Goal: Task Accomplishment & Management: Complete application form

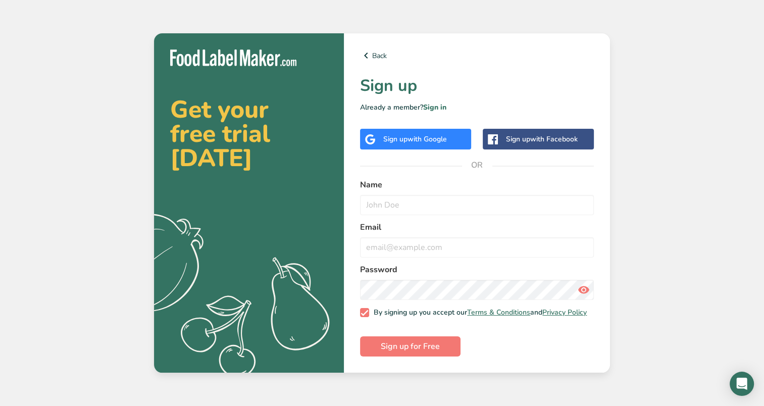
click at [420, 129] on div "Sign up with Google" at bounding box center [415, 139] width 111 height 21
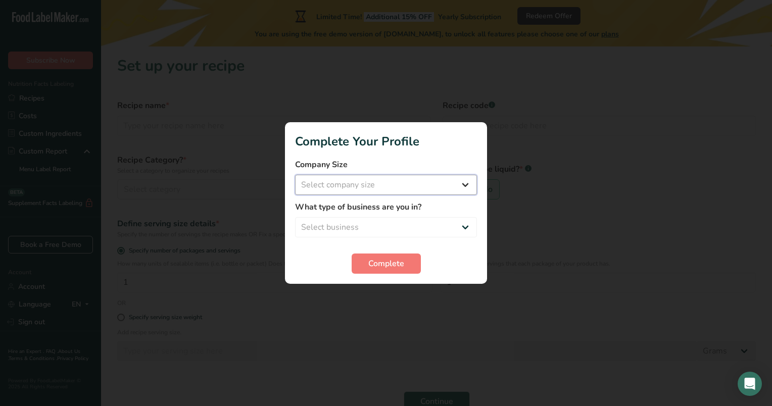
click at [462, 193] on select "Select company size Fewer than 10 Employees 10 to 50 Employees 51 to 500 Employ…" at bounding box center [386, 185] width 182 height 20
select select "1"
click at [295, 175] on select "Select company size Fewer than 10 Employees 10 to 50 Employees 51 to 500 Employ…" at bounding box center [386, 185] width 182 height 20
click at [423, 231] on select "Select business Packaged Food Manufacturer Restaurant & Cafe Bakery Meal Plans …" at bounding box center [386, 227] width 182 height 20
select select "1"
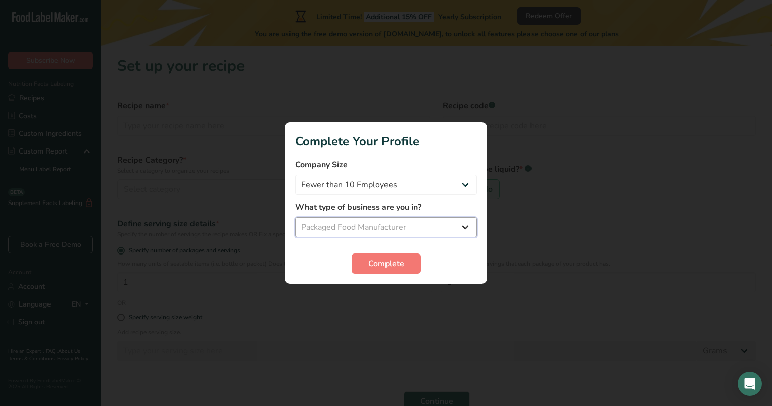
click at [295, 217] on select "Select business Packaged Food Manufacturer Restaurant & Cafe Bakery Meal Plans …" at bounding box center [386, 227] width 182 height 20
click at [388, 263] on span "Complete" at bounding box center [386, 264] width 36 height 12
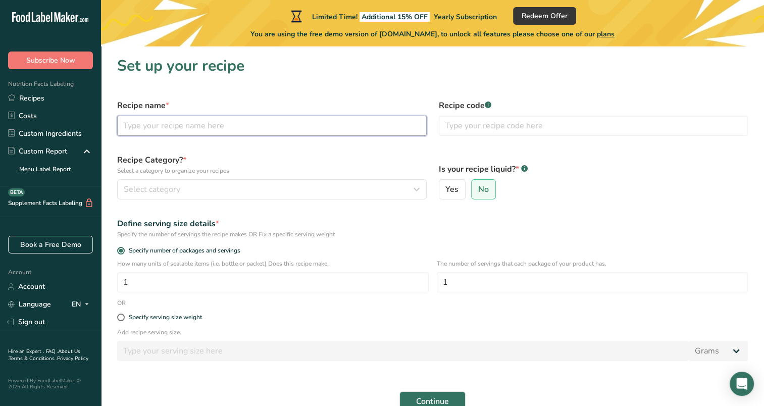
click at [300, 117] on input "text" at bounding box center [272, 126] width 310 height 20
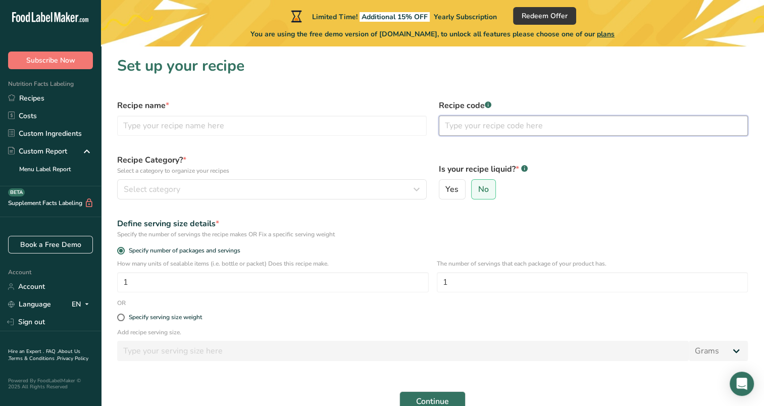
click at [484, 124] on input "text" at bounding box center [594, 126] width 310 height 20
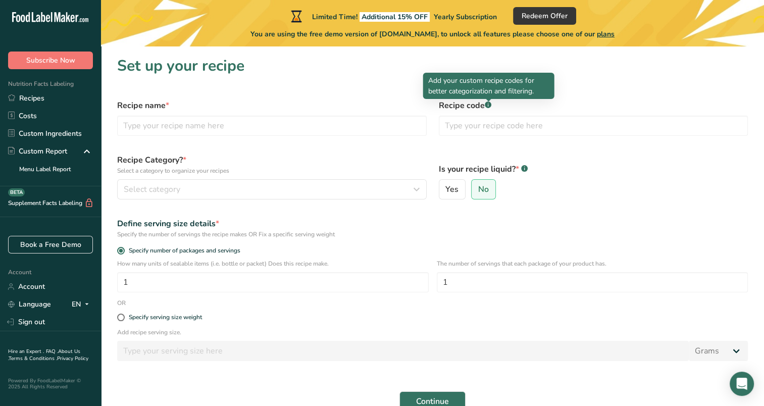
click at [488, 107] on rect at bounding box center [488, 105] width 7 height 7
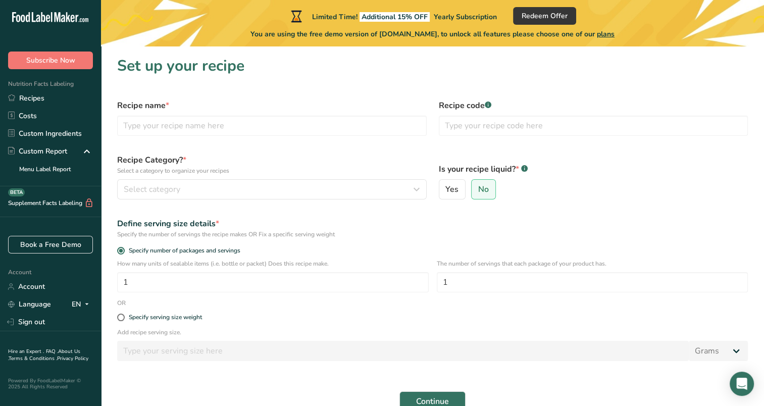
click at [488, 107] on rect at bounding box center [488, 105] width 7 height 7
click at [283, 117] on input "text" at bounding box center [272, 126] width 310 height 20
type input "AVOO Cold Pressed Avocado Oil"
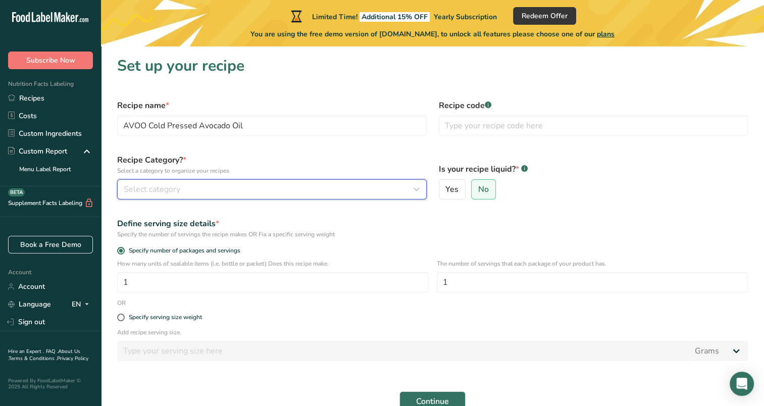
click at [236, 190] on div "Select category" at bounding box center [269, 189] width 291 height 12
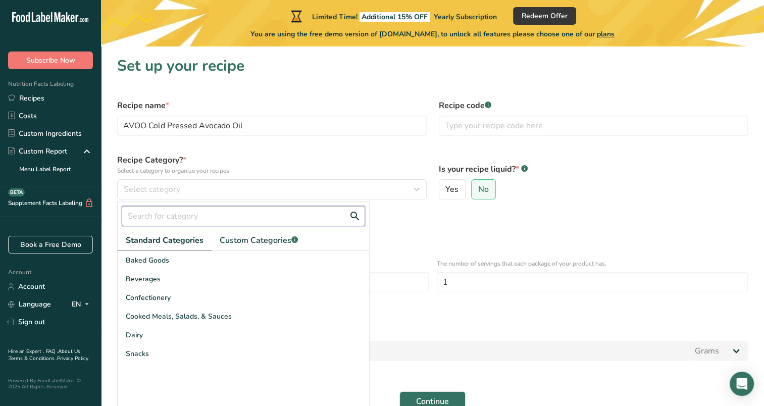
click at [268, 214] on input "text" at bounding box center [244, 216] width 244 height 20
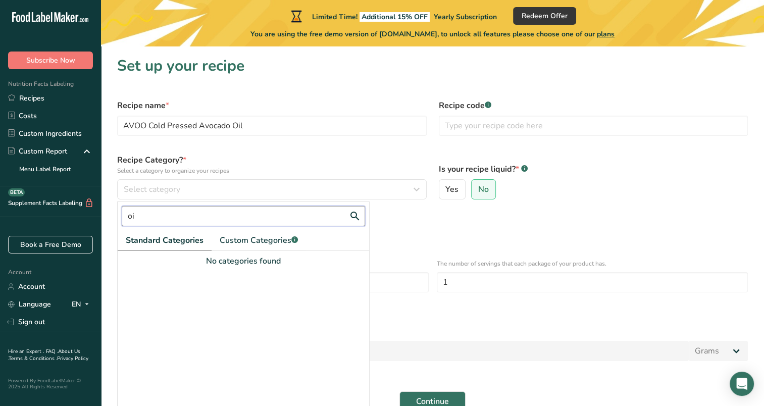
type input "o"
type input "c"
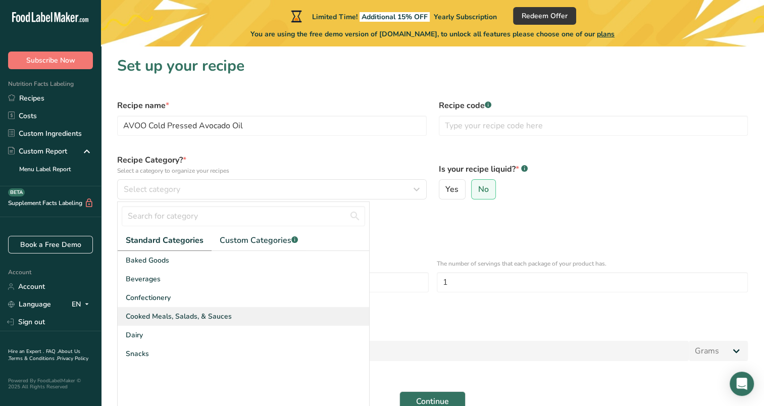
click at [198, 317] on span "Cooked Meals, Salads, & Sauces" at bounding box center [179, 316] width 106 height 11
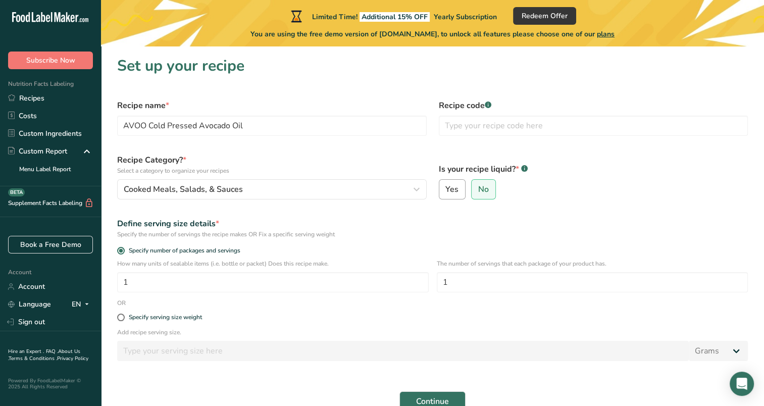
click at [453, 189] on span "Yes" at bounding box center [452, 189] width 13 height 10
click at [446, 189] on input "Yes" at bounding box center [443, 189] width 7 height 7
radio input "true"
radio input "false"
select select "22"
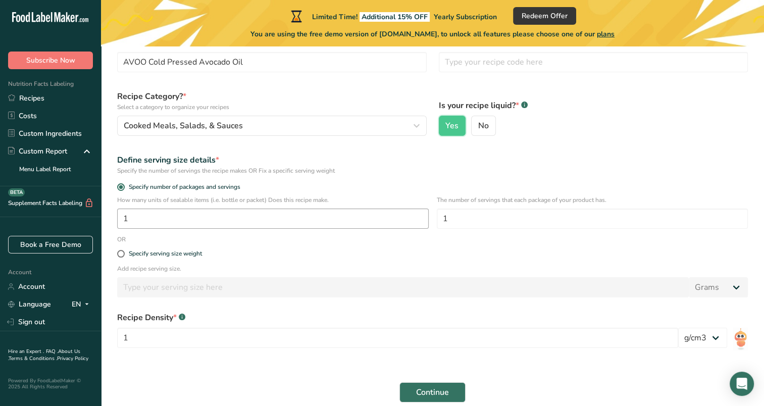
scroll to position [64, 0]
click at [123, 252] on span at bounding box center [121, 254] width 8 height 8
click at [123, 252] on input "Specify serving size weight" at bounding box center [120, 253] width 7 height 7
radio input "true"
radio input "false"
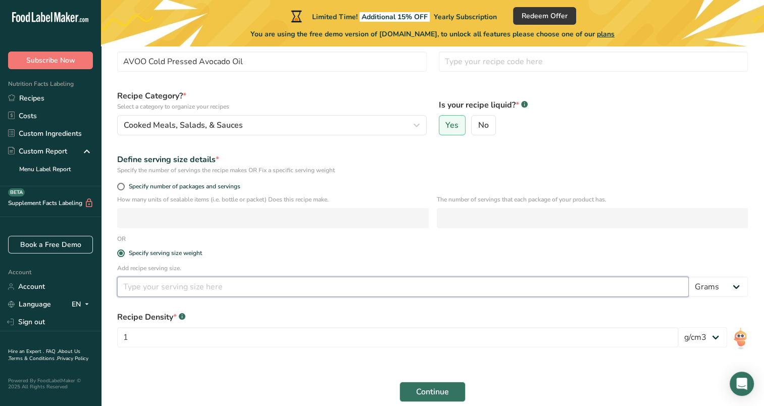
click at [177, 289] on input "number" at bounding box center [403, 287] width 572 height 20
click at [724, 284] on select "Grams kg mg mcg lb oz l mL fl oz tbsp tsp cup qt gallon" at bounding box center [718, 287] width 59 height 20
select select "19"
click at [689, 277] on select "Grams kg mg mcg lb oz l mL fl oz tbsp tsp cup qt gallon" at bounding box center [718, 287] width 59 height 20
click at [568, 284] on input "number" at bounding box center [403, 287] width 572 height 20
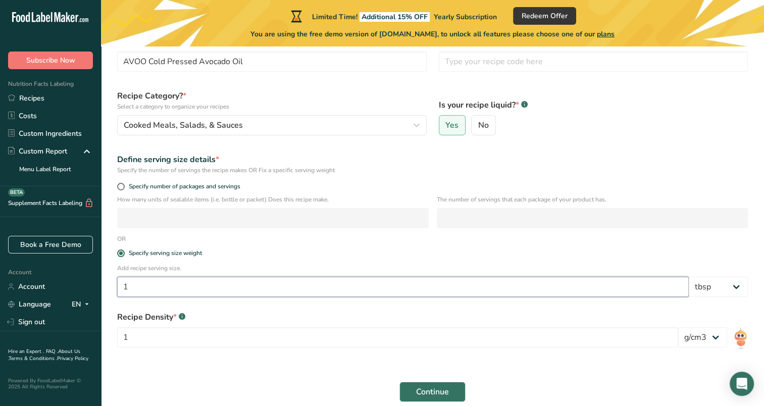
scroll to position [109, 0]
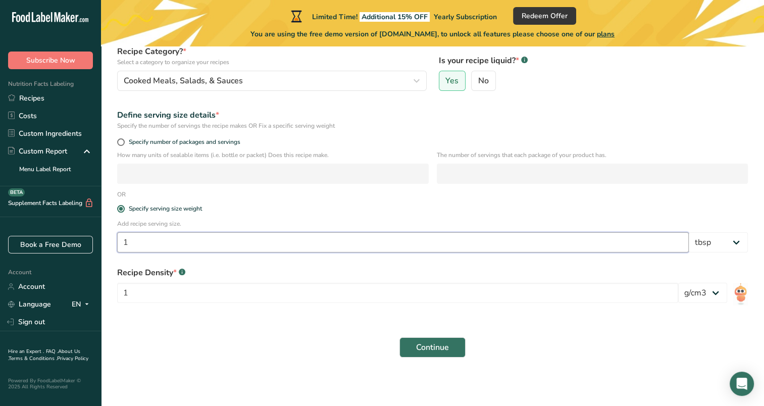
type input "1"
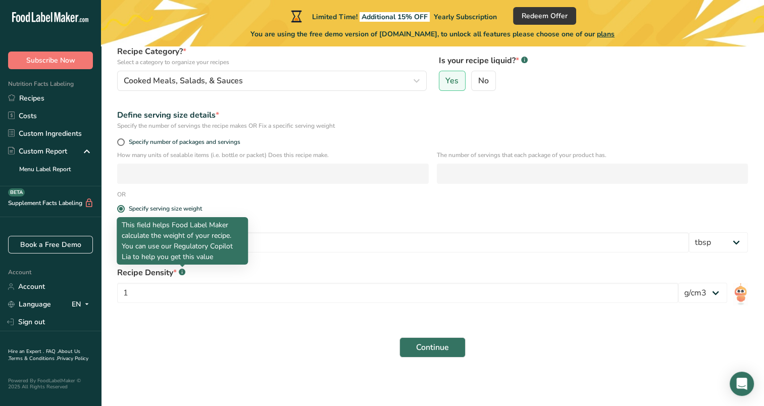
click at [184, 271] on rect at bounding box center [182, 272] width 7 height 7
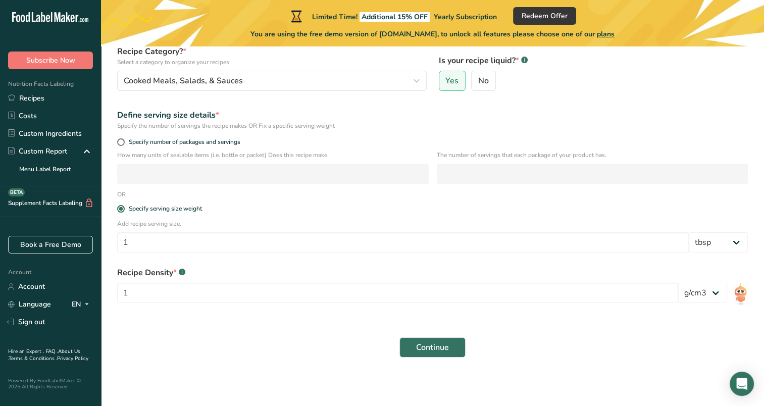
click at [184, 271] on rect at bounding box center [182, 272] width 7 height 7
click at [173, 271] on span "*" at bounding box center [175, 272] width 4 height 11
click at [711, 293] on select "lb/ft3 g/cm3" at bounding box center [703, 293] width 49 height 20
click at [664, 276] on div "Recipe Density * .a-a{fill:#347362;}.b-a{fill:#fff;}" at bounding box center [397, 273] width 561 height 12
click at [338, 288] on input "1" at bounding box center [397, 293] width 561 height 20
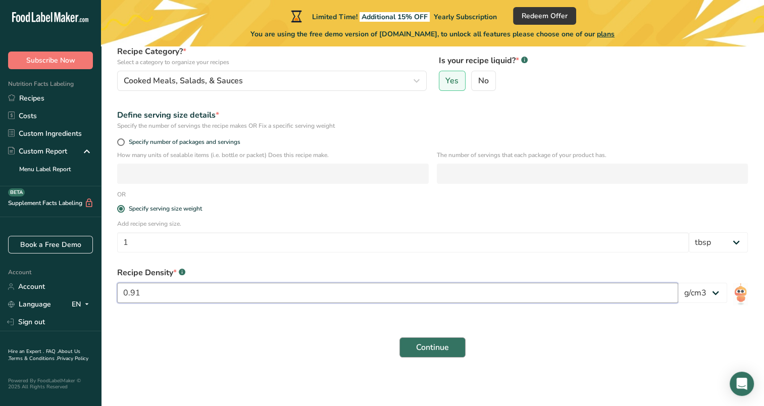
type input "0.91"
click at [443, 348] on span "Continue" at bounding box center [432, 348] width 33 height 12
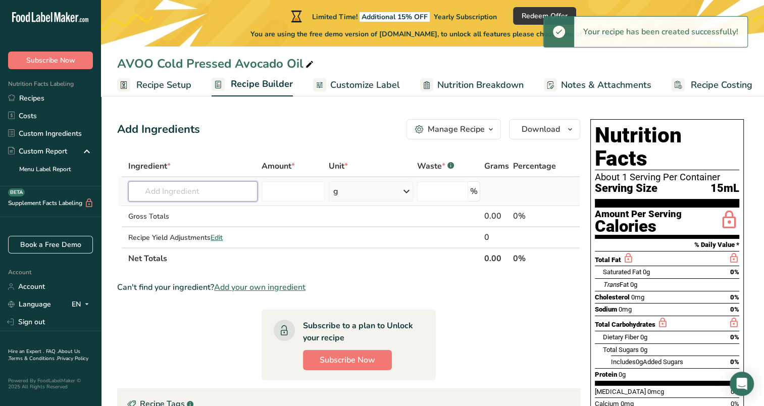
click at [201, 188] on input "text" at bounding box center [192, 191] width 129 height 20
type input "A"
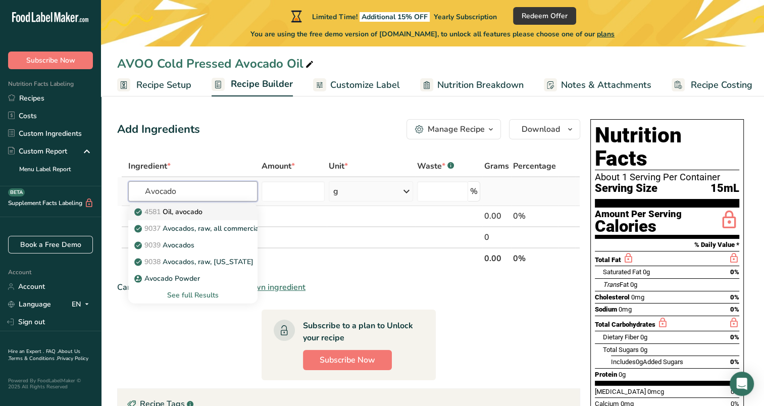
type input "Avocado"
click at [164, 216] on p "4581 Oil, avocado" at bounding box center [169, 212] width 66 height 11
type input "Oil, avocado"
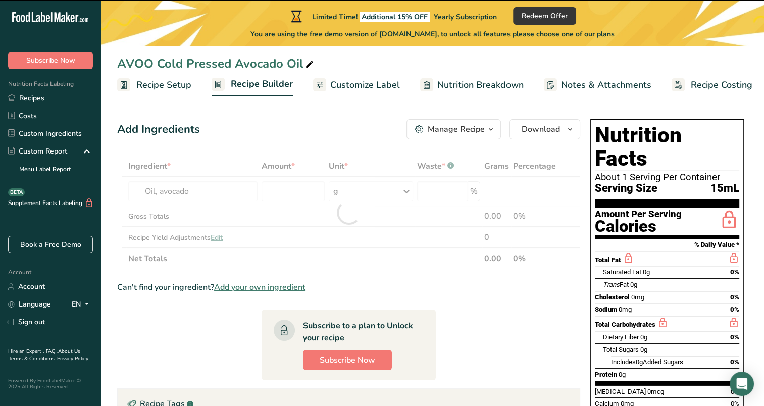
type input "0"
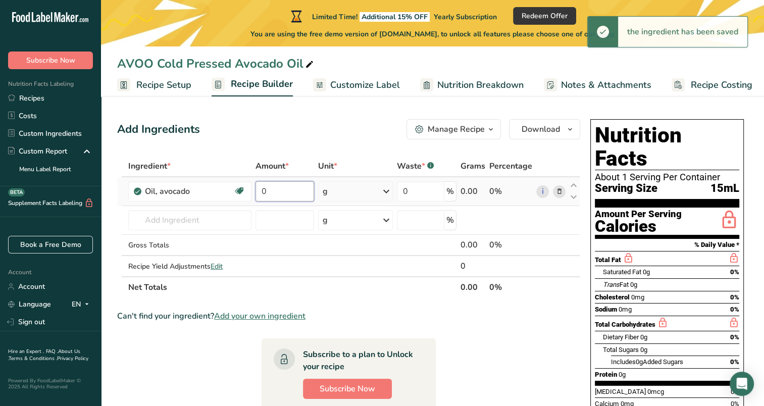
click at [297, 192] on input "0" at bounding box center [285, 191] width 59 height 20
type input "1"
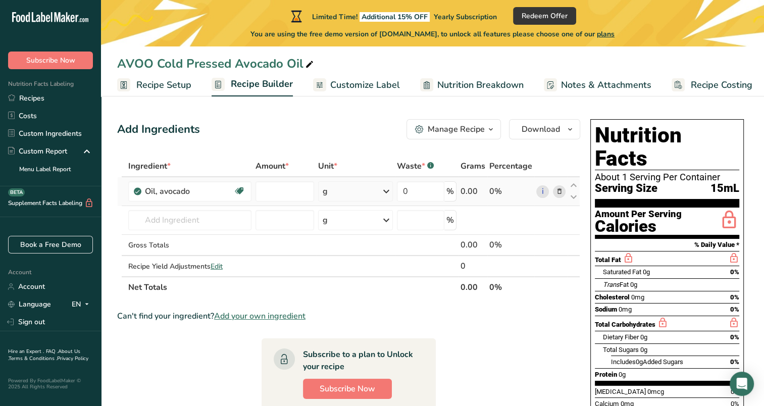
click at [349, 186] on div "Ingredient * Amount * Unit * Waste * .a-a{fill:#347362;}.b-a{fill:#fff;} Grams …" at bounding box center [348, 227] width 463 height 142
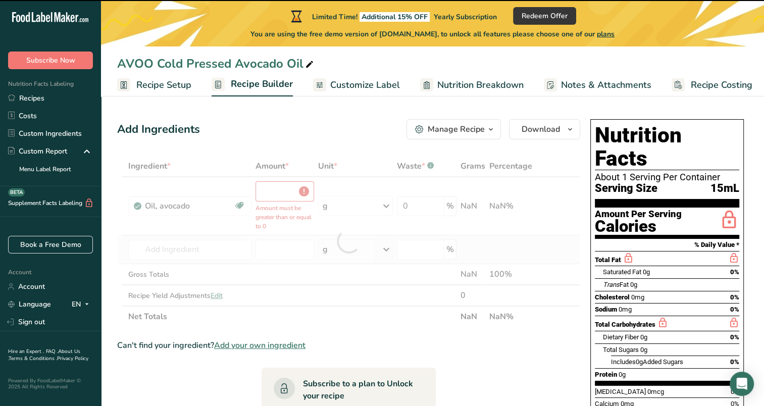
type input "0"
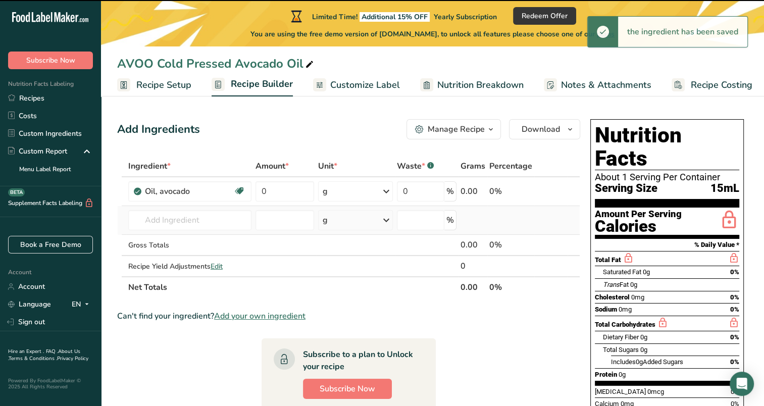
click at [368, 208] on td "g Weight Units g kg mg See more Volume Units l mL fl oz See more" at bounding box center [355, 220] width 79 height 29
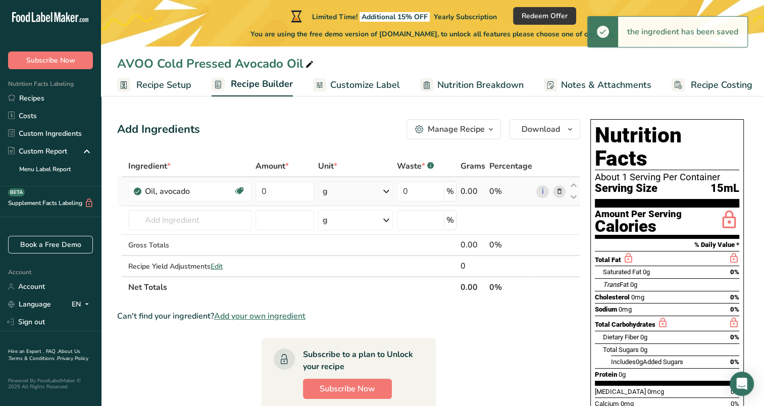
click at [388, 188] on icon at bounding box center [386, 191] width 12 height 18
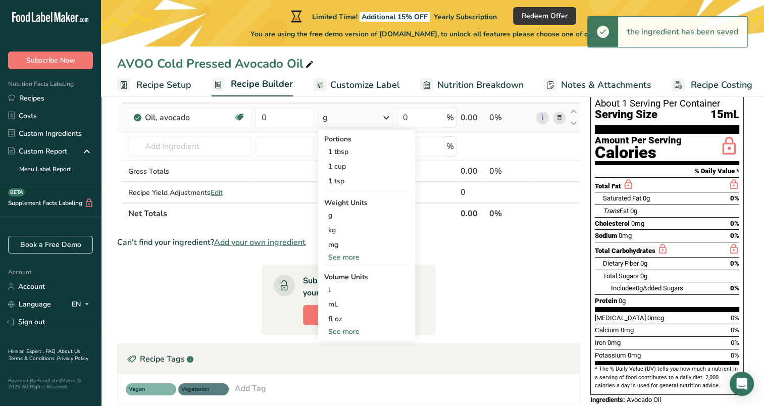
scroll to position [78, 0]
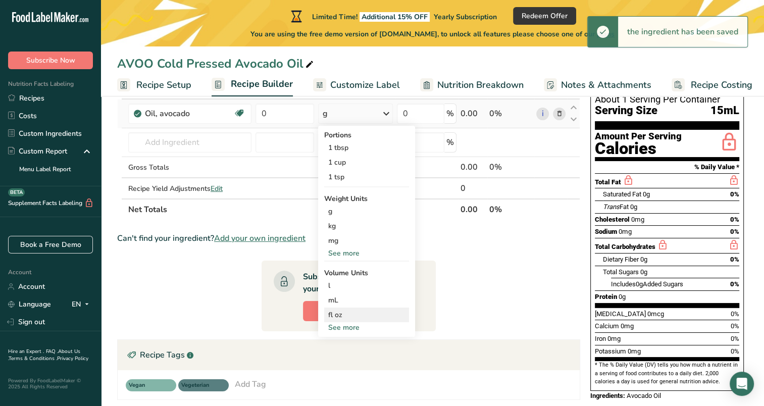
click at [362, 312] on div "fl oz" at bounding box center [366, 315] width 77 height 11
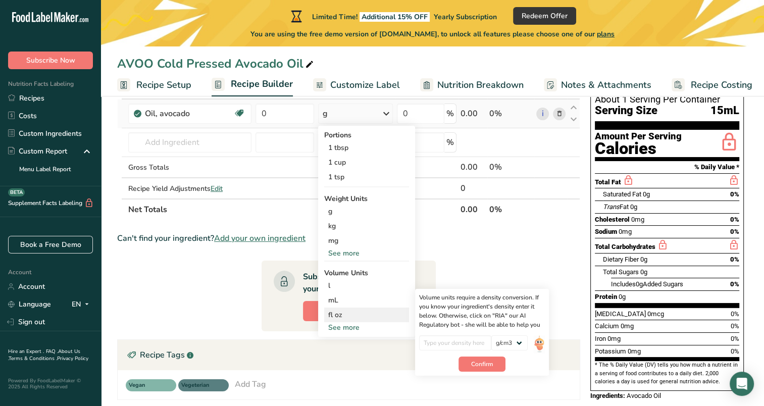
click at [332, 315] on div "fl oz" at bounding box center [366, 315] width 77 height 11
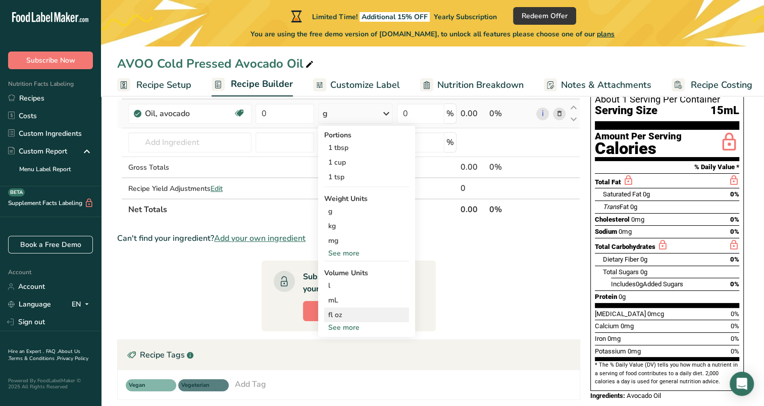
click at [332, 315] on div "fl oz" at bounding box center [366, 315] width 77 height 11
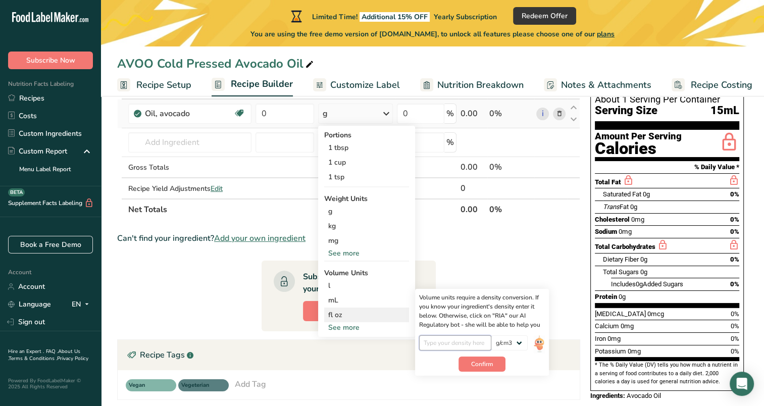
click at [451, 342] on input "number" at bounding box center [455, 342] width 72 height 15
type input "0.91"
click at [467, 363] on button "Confirm" at bounding box center [482, 364] width 47 height 15
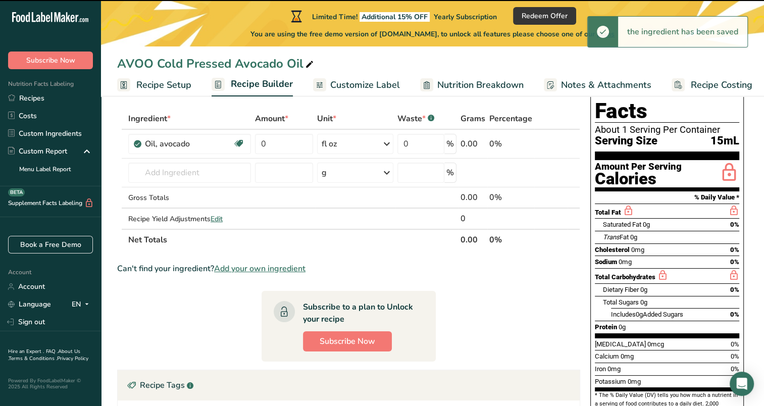
scroll to position [46, 0]
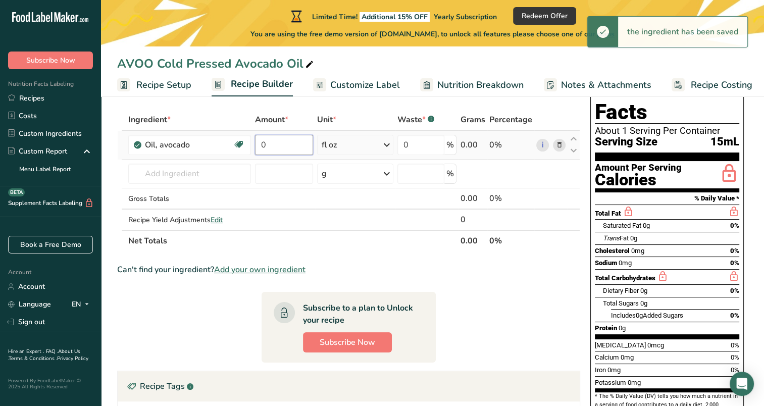
click at [280, 137] on input "0" at bounding box center [284, 145] width 58 height 20
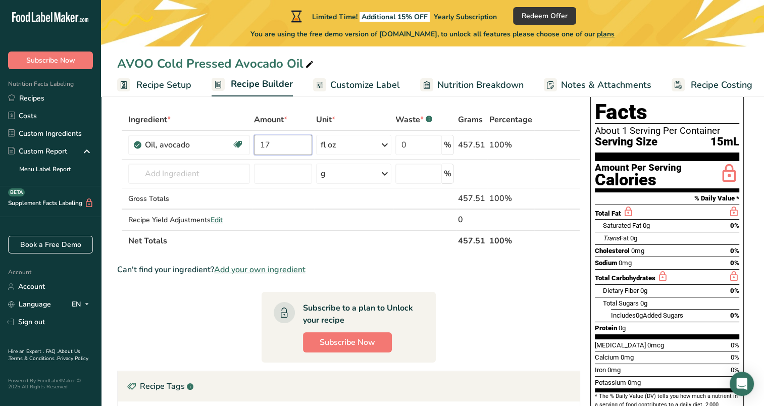
type input "17"
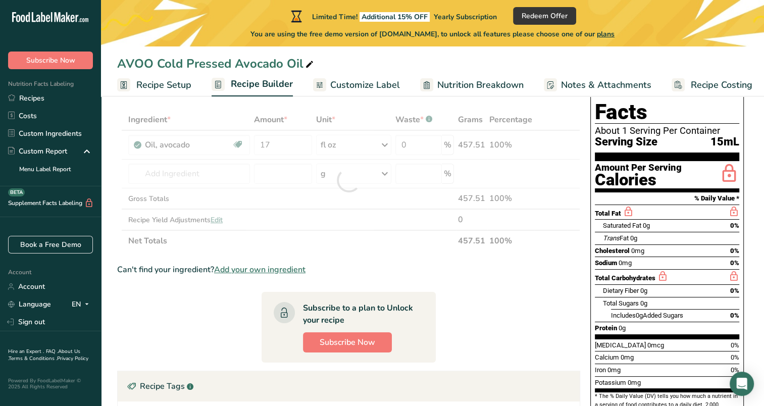
click at [475, 289] on section "Ingredient * Amount * Unit * Waste * .a-a{fill:#347362;}.b-a{fill:#fff;} Grams …" at bounding box center [348, 357] width 463 height 497
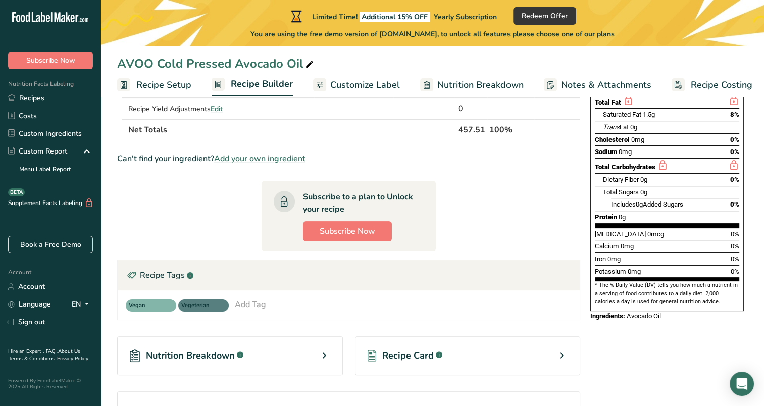
scroll to position [255, 0]
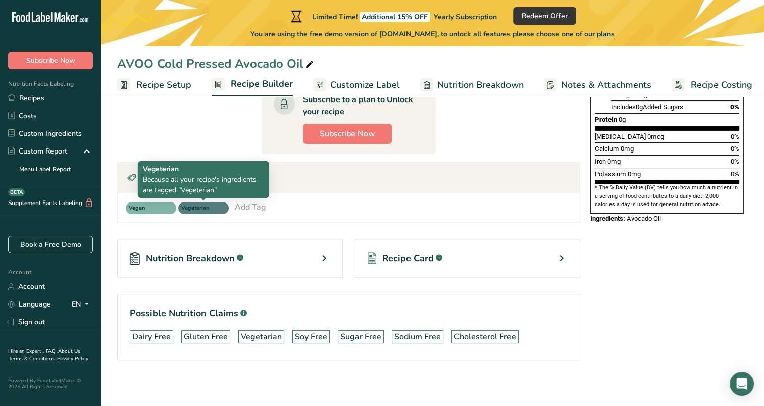
click at [195, 204] on span "Vegeterian" at bounding box center [198, 208] width 35 height 9
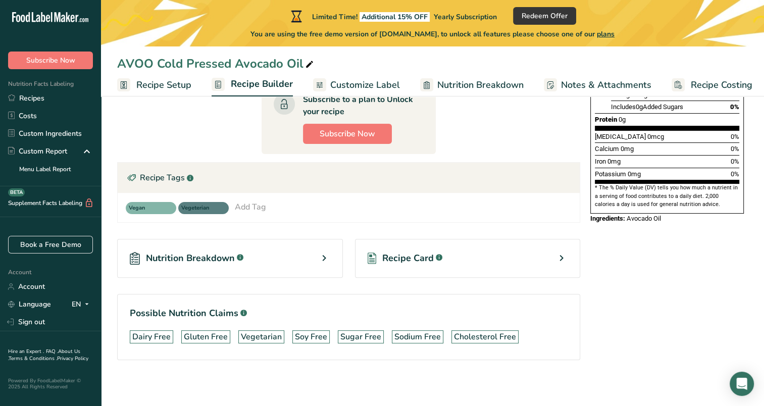
click at [247, 204] on div "Add Tag" at bounding box center [250, 207] width 31 height 12
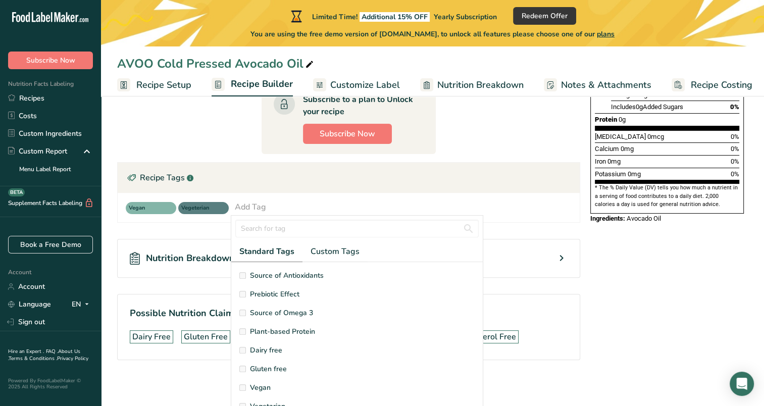
click at [278, 196] on div "Vegan Vegeterian Add Tag Standard Tags Custom Tags Source of Antioxidants Prebi…" at bounding box center [349, 207] width 462 height 29
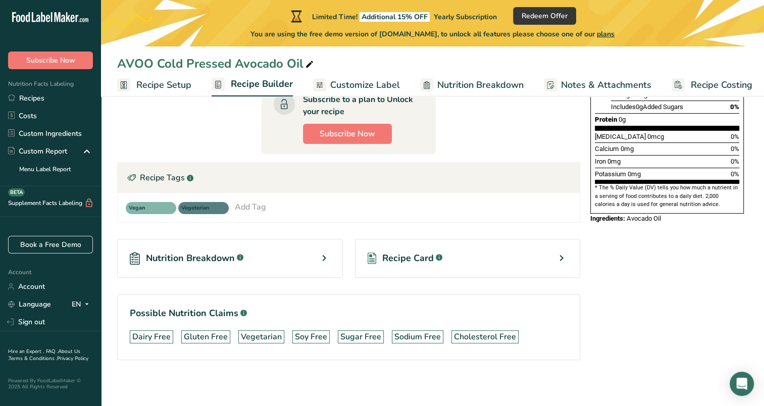
click at [262, 207] on div "Add Tag" at bounding box center [250, 207] width 31 height 12
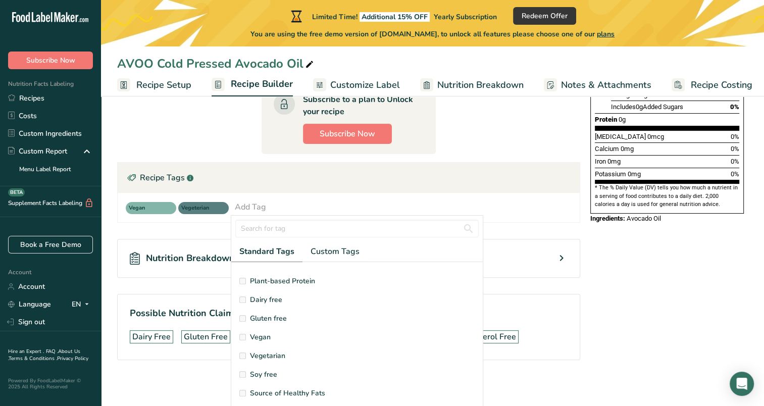
scroll to position [51, 0]
click at [243, 302] on label "Dairy free" at bounding box center [356, 300] width 235 height 11
click at [247, 298] on label "Dairy free" at bounding box center [356, 300] width 235 height 11
click at [287, 295] on label "Dairy free" at bounding box center [356, 300] width 235 height 11
click at [550, 297] on section "Possible Nutrition Claims .a-a{fill:#347362;}.b-a{fill:#fff;} Dairy Free Gluten…" at bounding box center [348, 327] width 463 height 66
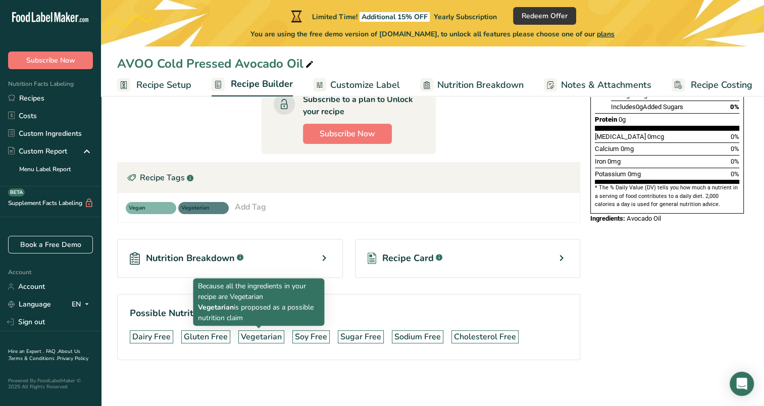
click at [250, 335] on div "Vegetarian" at bounding box center [261, 337] width 41 height 12
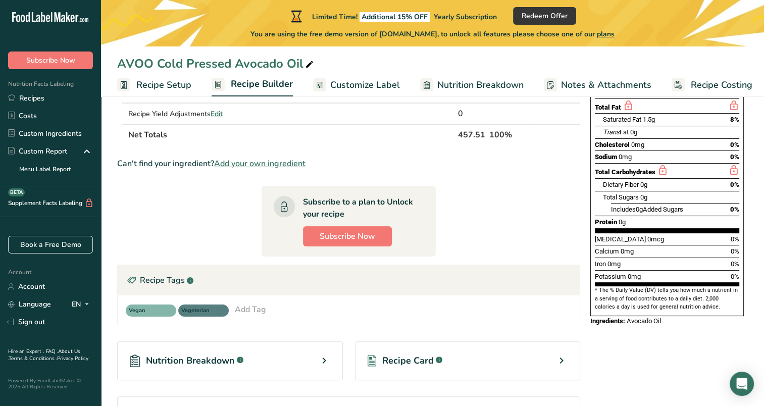
scroll to position [255, 0]
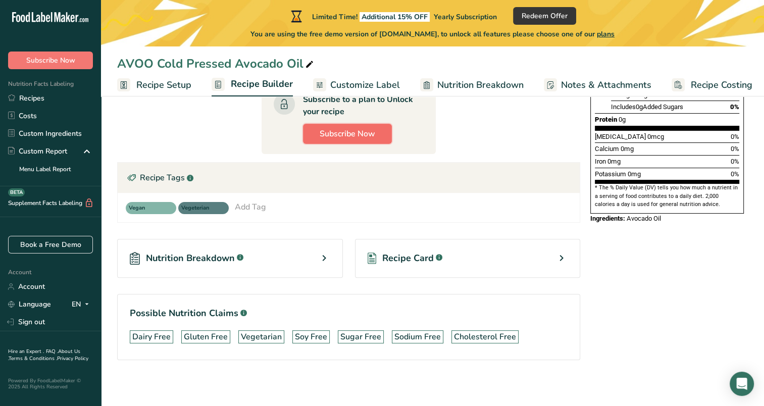
click at [348, 130] on span "Subscribe Now" at bounding box center [348, 134] width 56 height 12
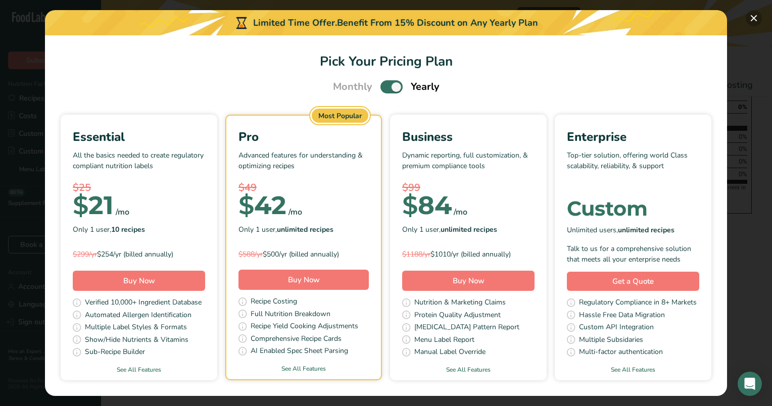
click at [752, 13] on button "Pick Your Pricing Plan Modal" at bounding box center [754, 18] width 16 height 16
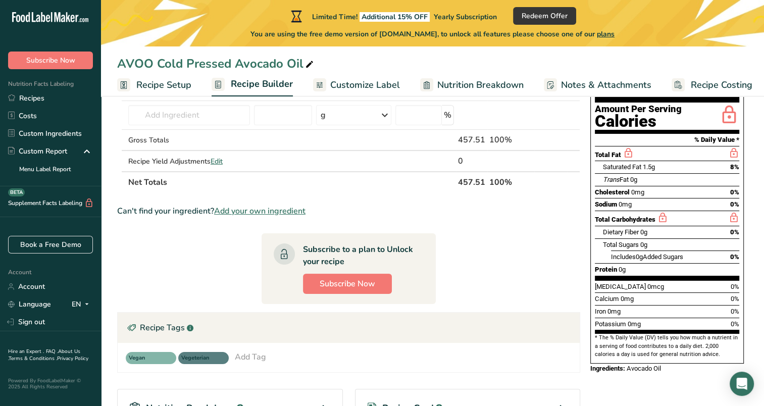
scroll to position [63, 0]
